Goal: Task Accomplishment & Management: Use online tool/utility

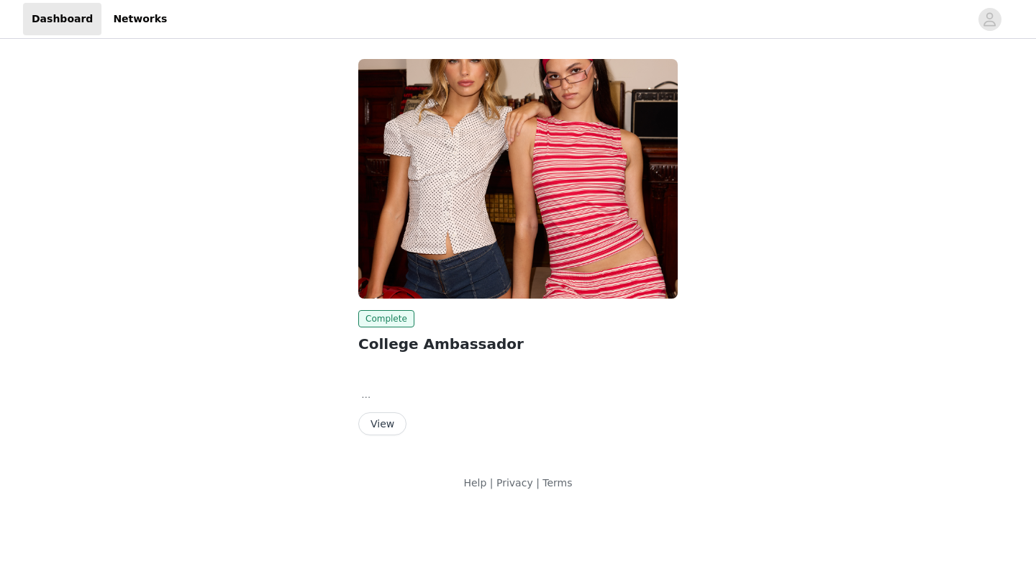
click at [398, 415] on button "View" at bounding box center [382, 423] width 48 height 23
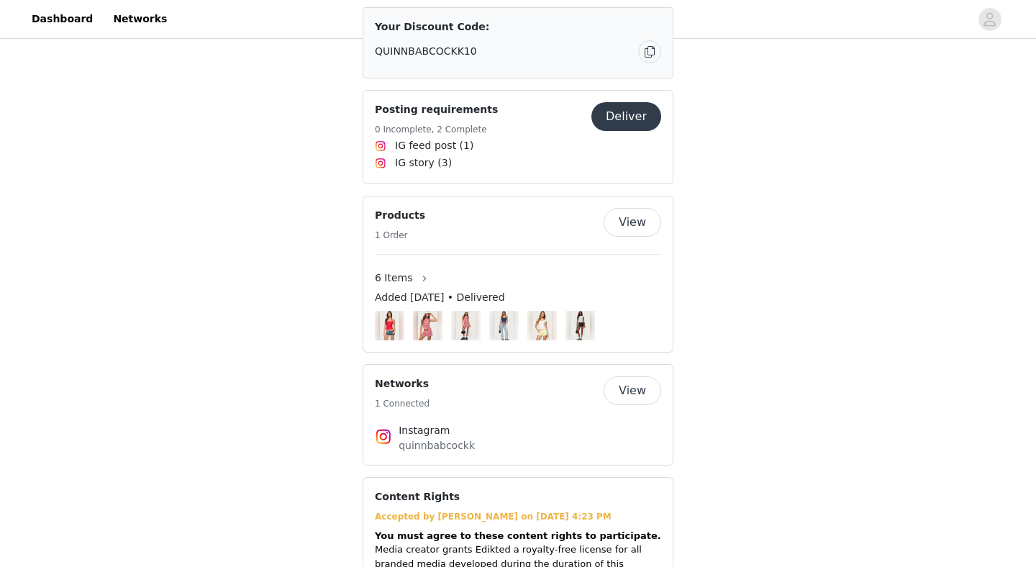
scroll to position [1056, 0]
click at [632, 103] on button "Deliver" at bounding box center [626, 117] width 70 height 29
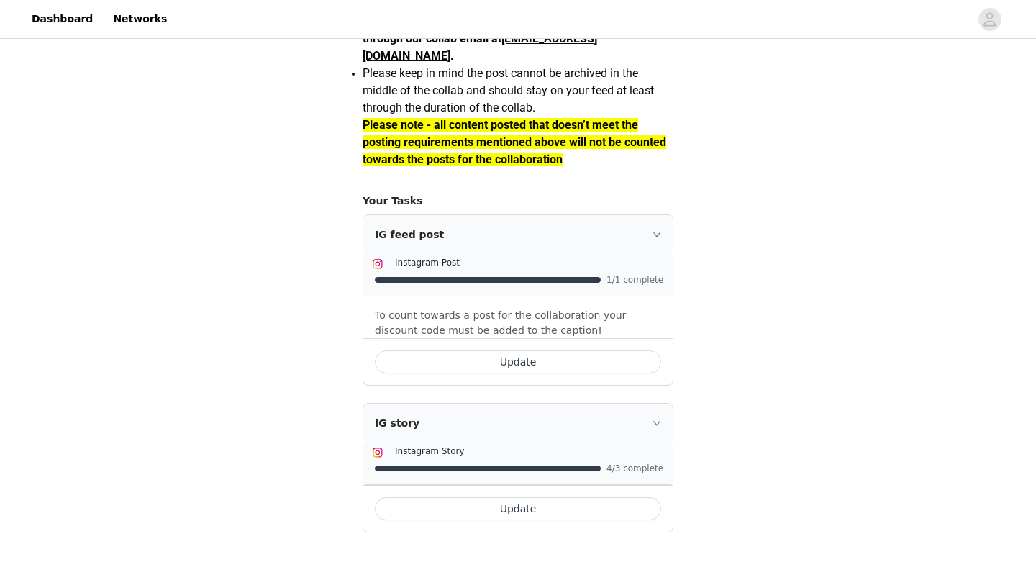
scroll to position [1273, 0]
click at [481, 358] on button "Update" at bounding box center [518, 361] width 286 height 23
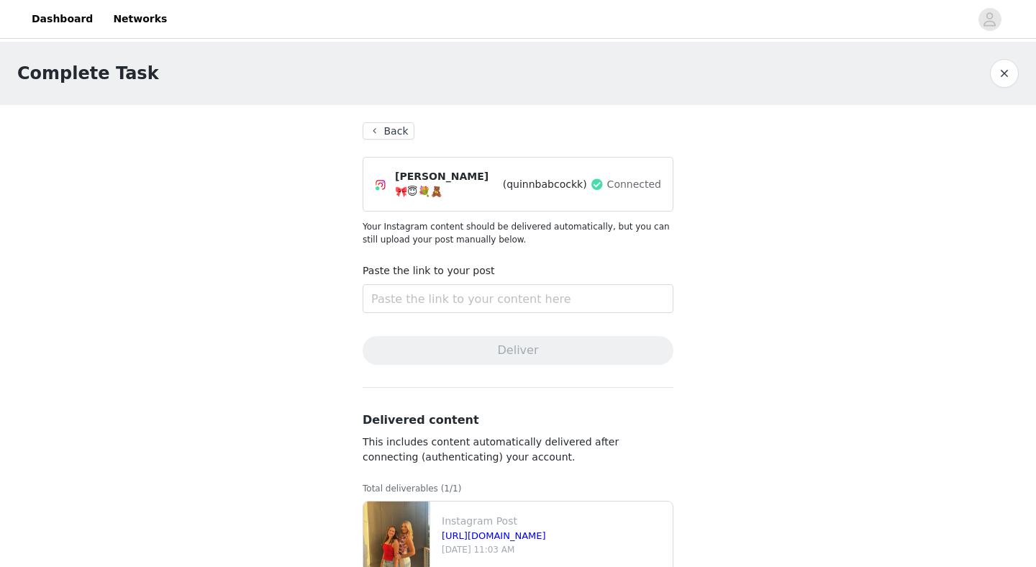
scroll to position [58, 0]
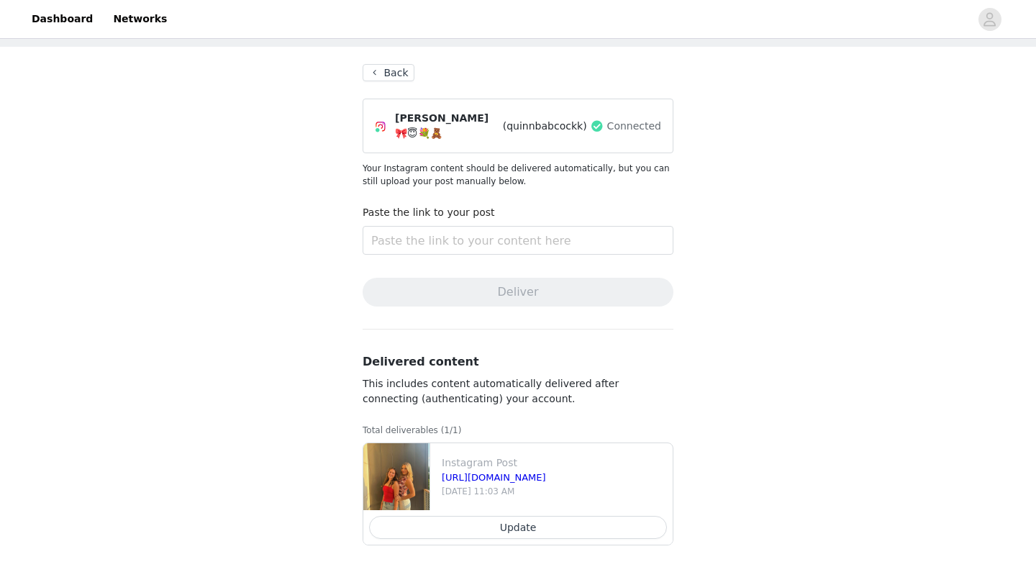
click at [461, 516] on button "Update" at bounding box center [518, 527] width 298 height 23
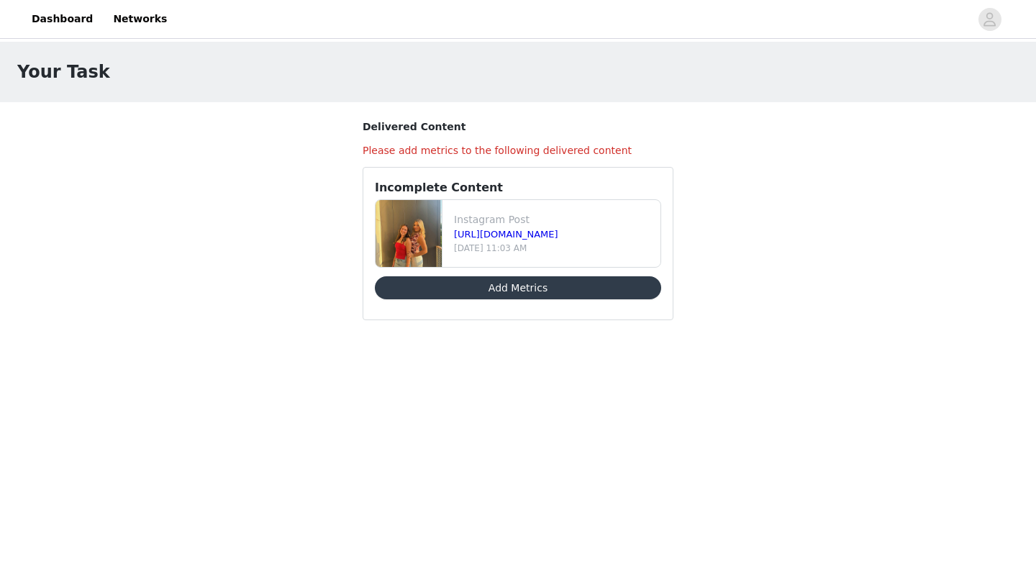
click at [518, 288] on button "Add Metrics" at bounding box center [518, 287] width 286 height 23
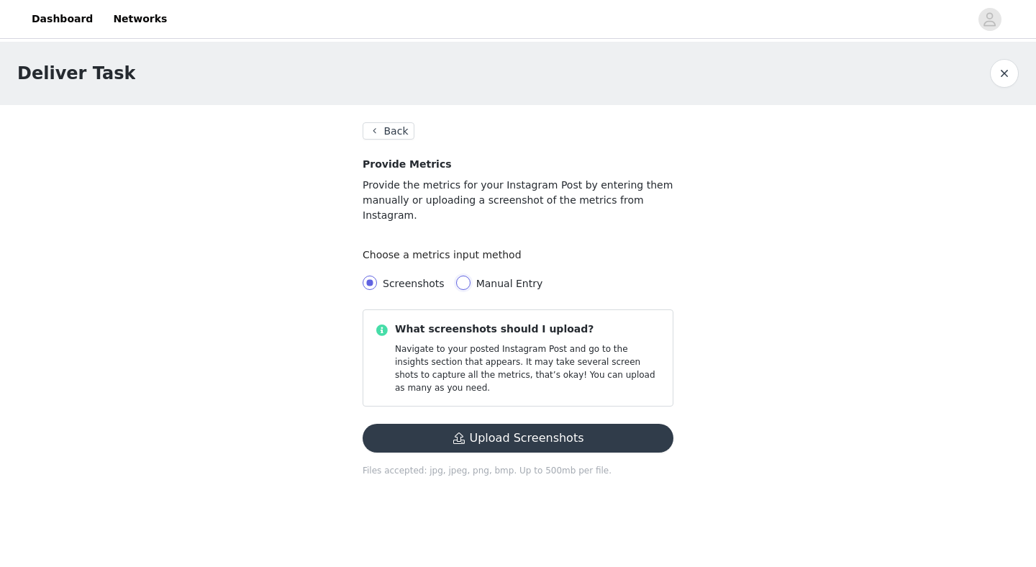
click at [460, 275] on input "Manual Entry" at bounding box center [463, 282] width 14 height 14
radio input "true"
radio input "false"
radio input "true"
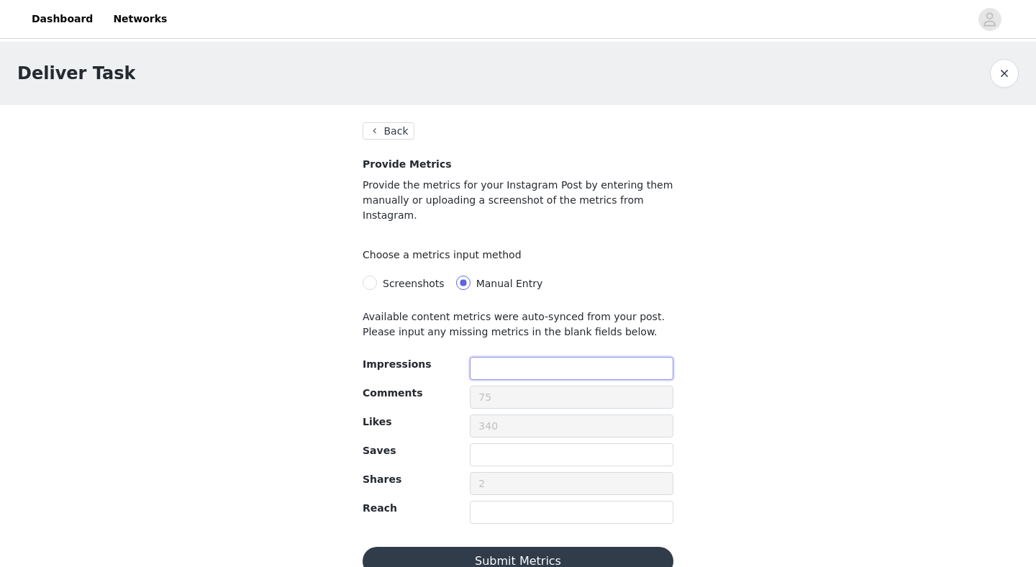
click at [504, 357] on input "text" at bounding box center [572, 368] width 204 height 23
type input "419"
click at [498, 443] on input "text" at bounding box center [572, 454] width 204 height 23
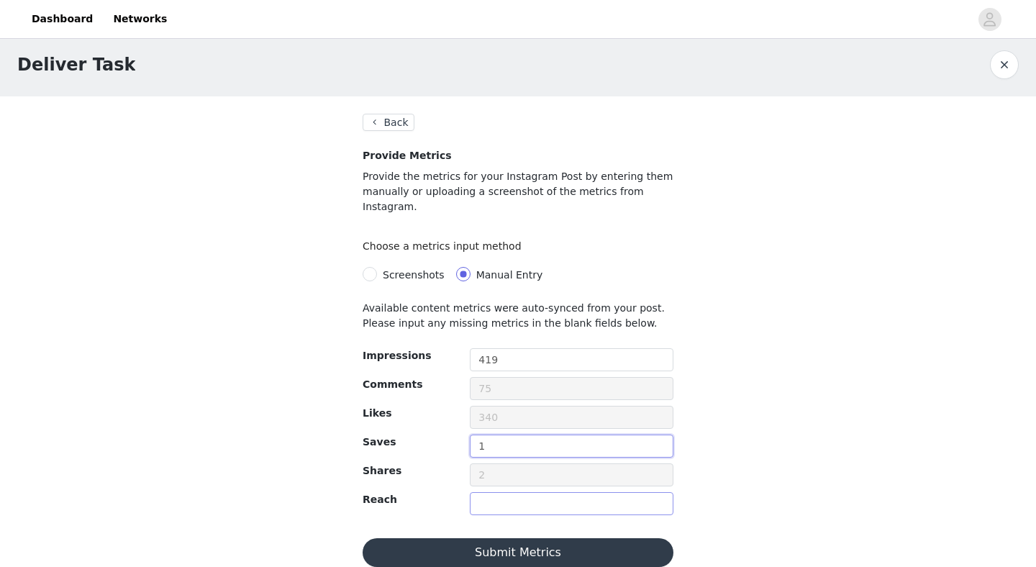
type input "1"
click at [511, 492] on input "text" at bounding box center [572, 503] width 204 height 23
type input "3862"
click at [517, 538] on button "Submit Metrics" at bounding box center [518, 552] width 311 height 29
